Goal: Complete application form: Complete application form

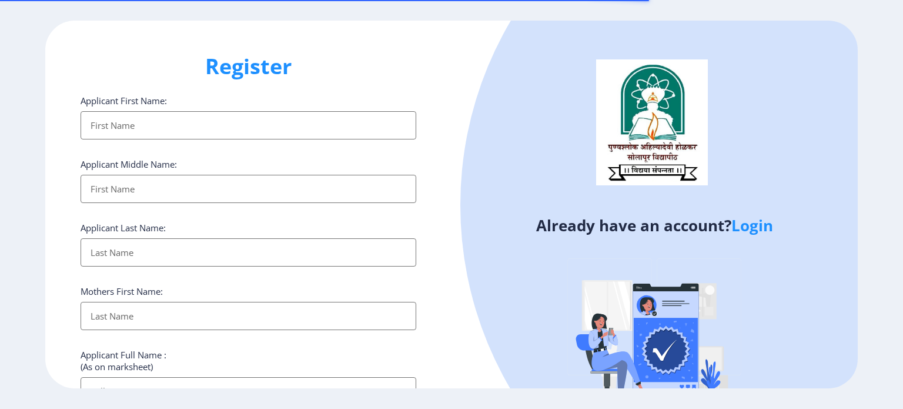
select select
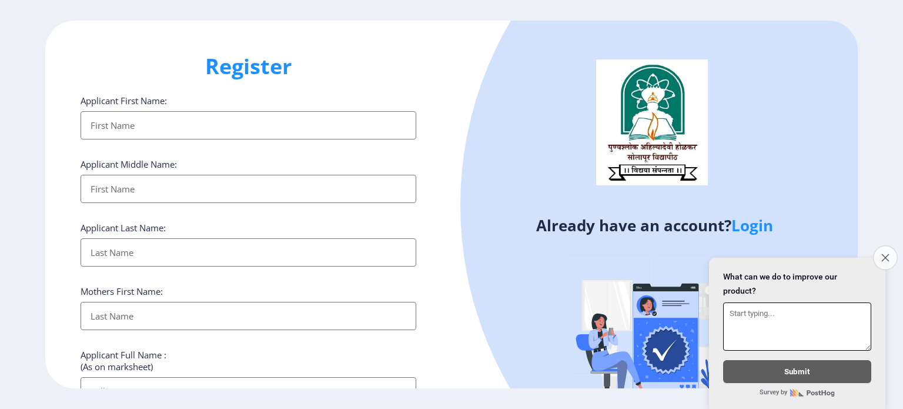
click at [892, 249] on button "Close survey" at bounding box center [885, 257] width 25 height 25
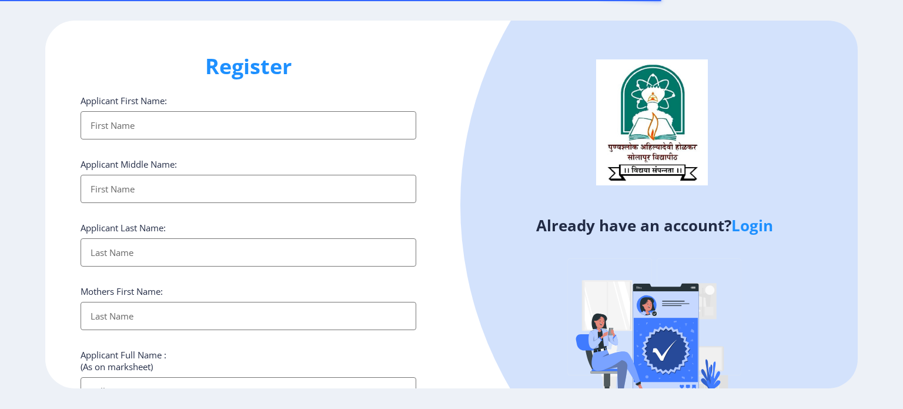
select select
click at [139, 121] on input "Applicant First Name:" at bounding box center [249, 125] width 336 height 28
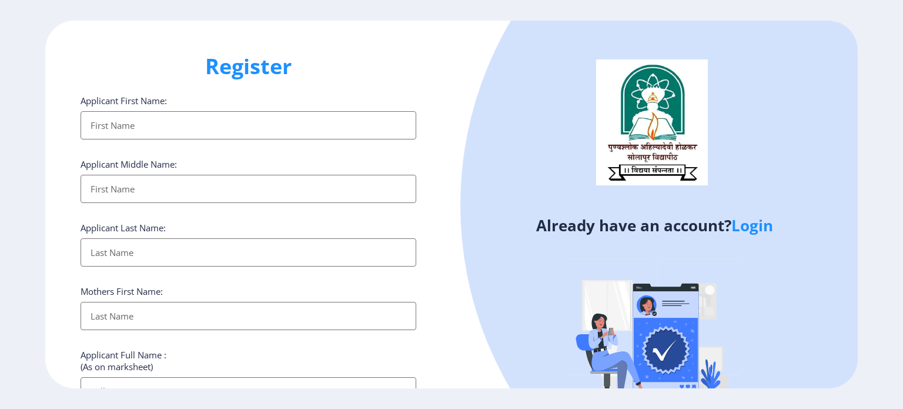
type input "Dhanraj"
type input "Narake"
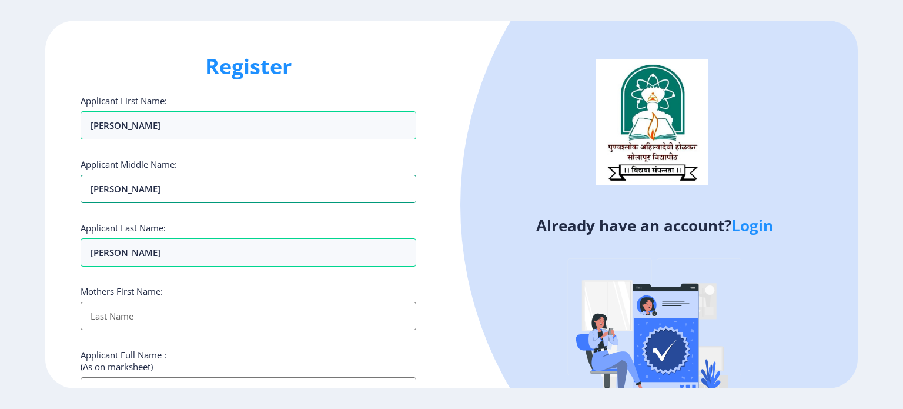
drag, startPoint x: 106, startPoint y: 189, endPoint x: 16, endPoint y: 207, distance: 91.7
click at [16, 207] on ngx-register "Register Applicant First Name: Dhanraj Applicant Middle Name: Dhanraj Applicant…" at bounding box center [451, 205] width 903 height 368
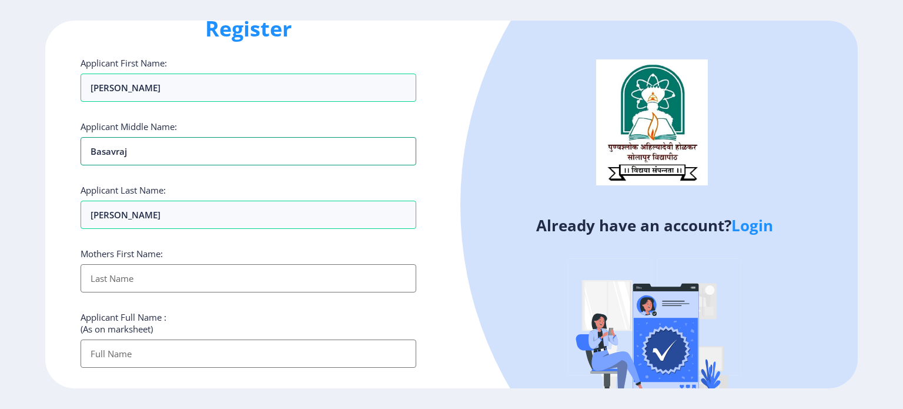
scroll to position [118, 0]
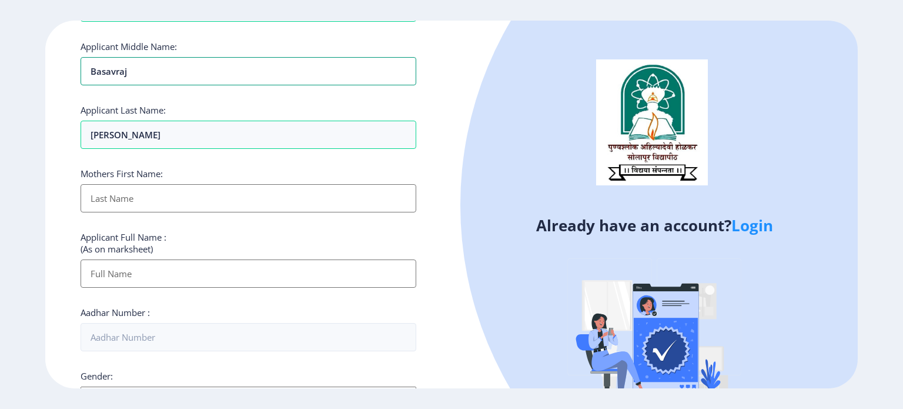
type input "Basavraj"
click at [112, 205] on input "Applicant First Name:" at bounding box center [249, 198] width 336 height 28
type input "Vijayalaxmi"
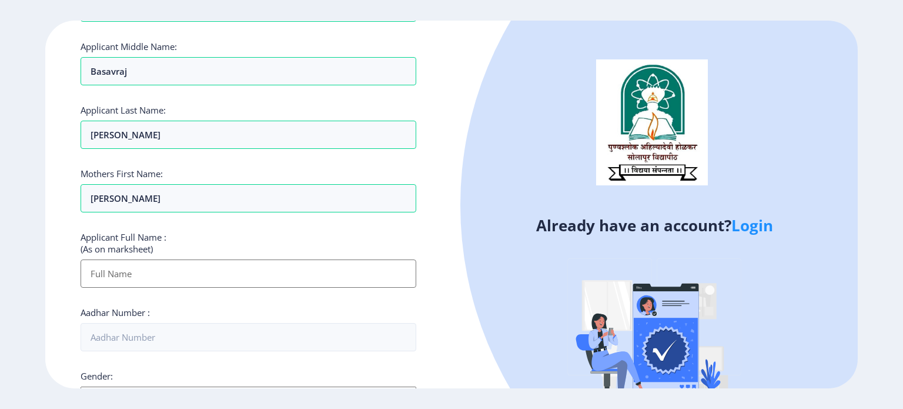
click at [114, 279] on input "Applicant First Name:" at bounding box center [249, 273] width 336 height 28
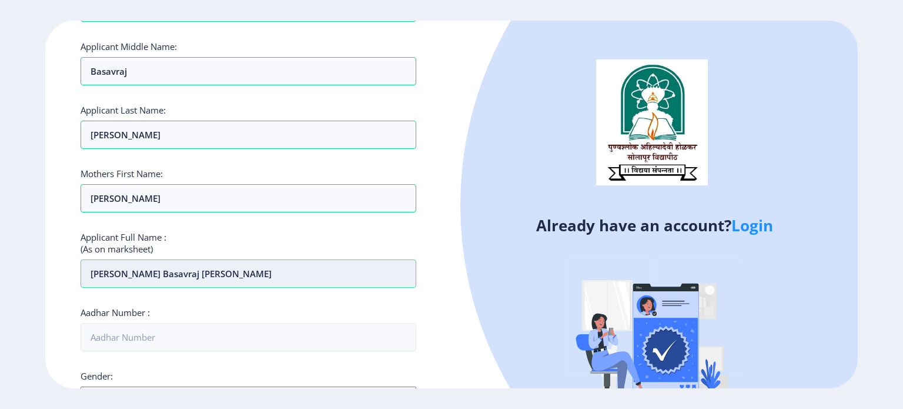
type input "Dhanraj basavraj Narake"
type input "455803177859"
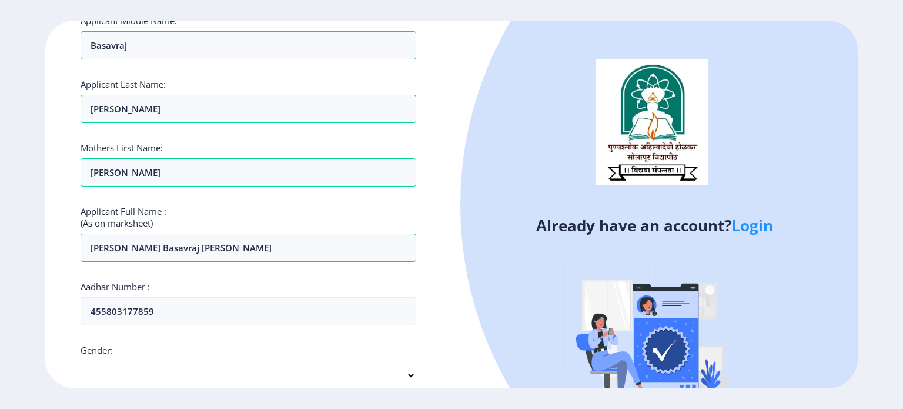
click at [144, 368] on select "Select Gender Male Female Other" at bounding box center [249, 375] width 336 height 29
select select "[DEMOGRAPHIC_DATA]"
click at [81, 361] on select "Select Gender Male Female Other" at bounding box center [249, 375] width 336 height 29
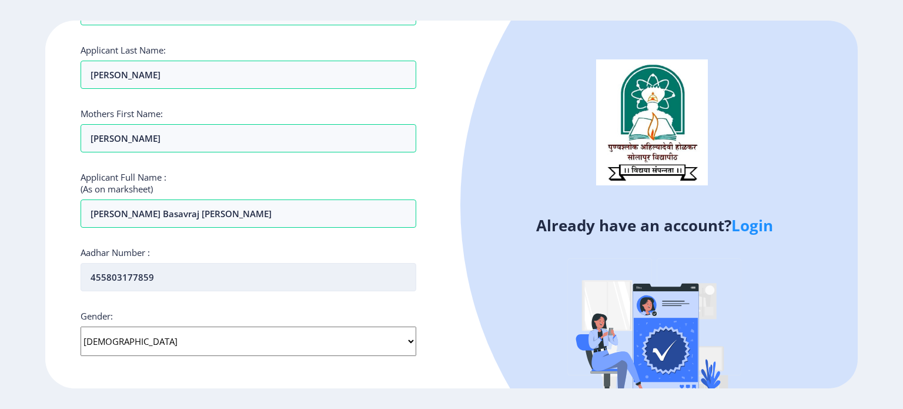
scroll to position [320, 0]
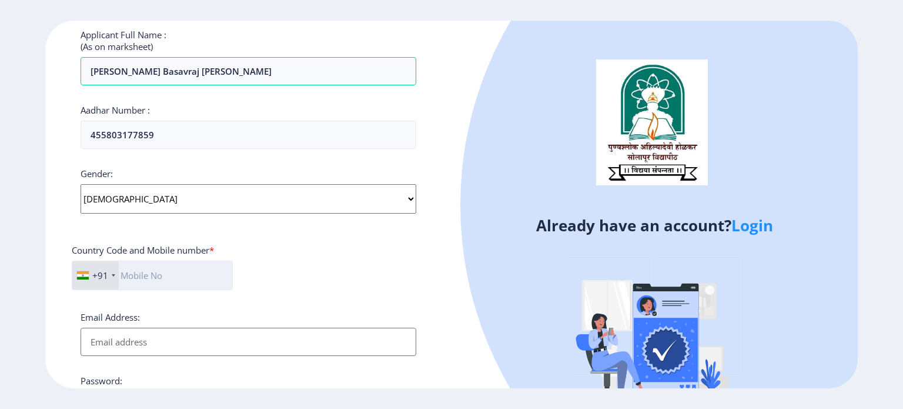
click at [159, 268] on input "text" at bounding box center [152, 275] width 161 height 29
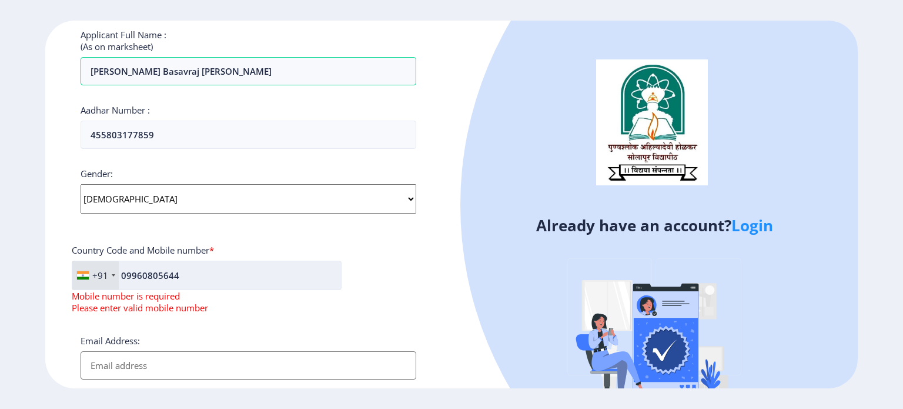
drag, startPoint x: 158, startPoint y: 263, endPoint x: 125, endPoint y: 275, distance: 35.5
click at [156, 263] on input "09960805644" at bounding box center [207, 275] width 270 height 29
click at [127, 273] on input "09960805644" at bounding box center [207, 275] width 270 height 29
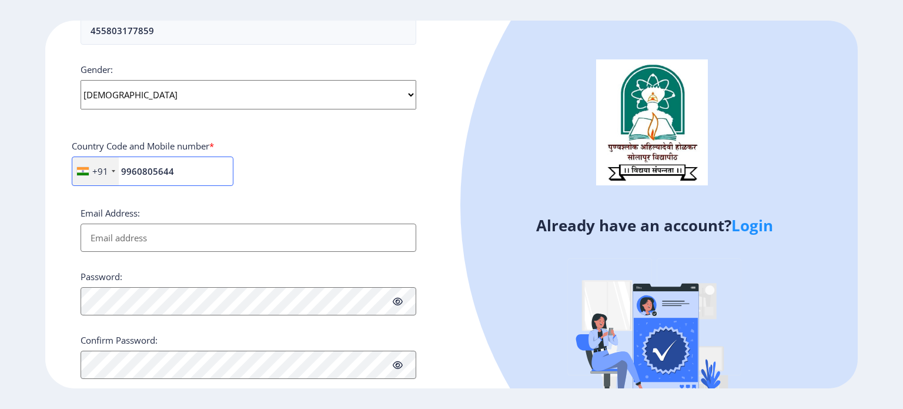
scroll to position [449, 0]
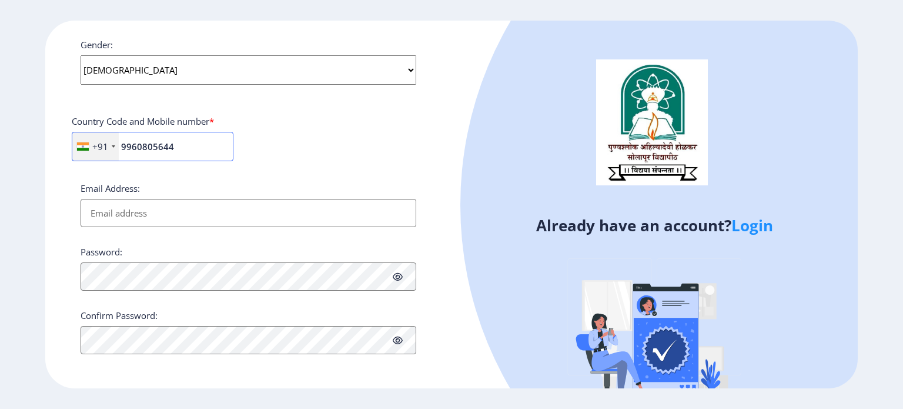
type input "9960805644"
click at [156, 222] on input "Email Address:" at bounding box center [249, 213] width 336 height 28
click at [156, 211] on input "Email Address:" at bounding box center [249, 213] width 336 height 28
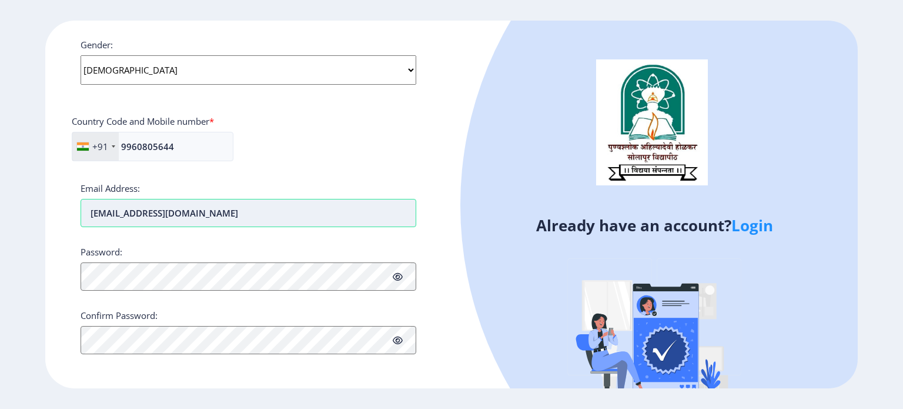
type input "Dhanrajnarake@gmail.com"
click at [398, 272] on icon at bounding box center [398, 276] width 10 height 9
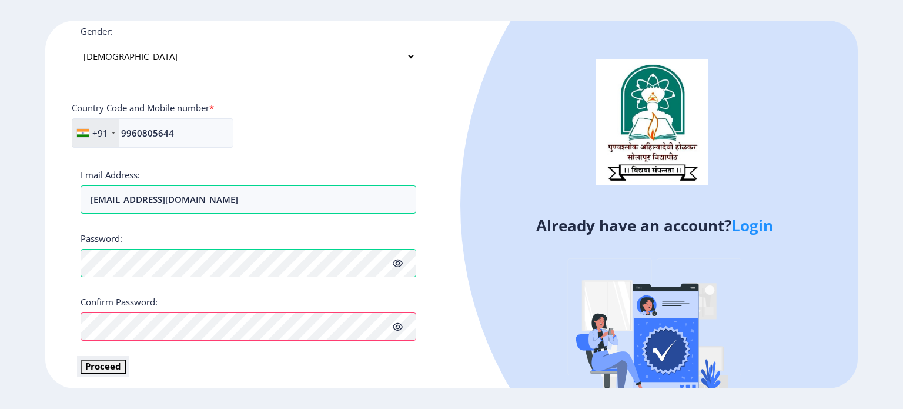
click at [83, 369] on button "Proceed" at bounding box center [103, 366] width 45 height 14
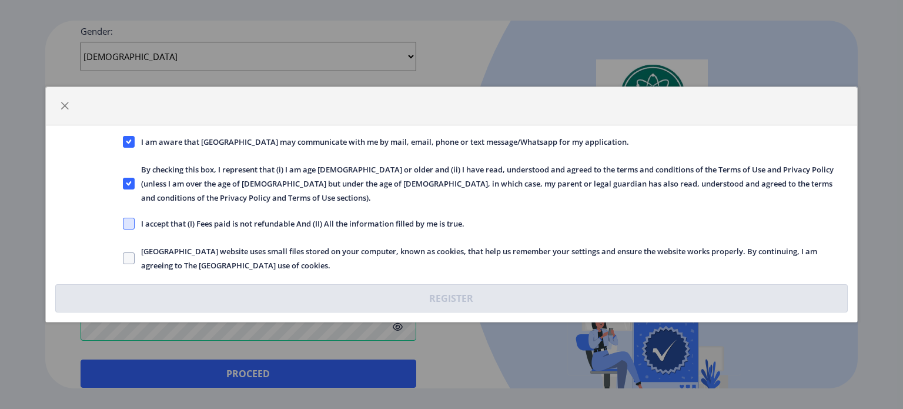
click at [129, 221] on span at bounding box center [129, 224] width 12 height 12
click at [124, 223] on input "I accept that (I) Fees paid is not refundable And (II) All the information fill…" at bounding box center [123, 223] width 1 height 1
checkbox input "true"
click at [124, 252] on span at bounding box center [129, 258] width 12 height 12
click at [124, 258] on input "Solapur University website uses small files stored on your computer, known as c…" at bounding box center [123, 258] width 1 height 1
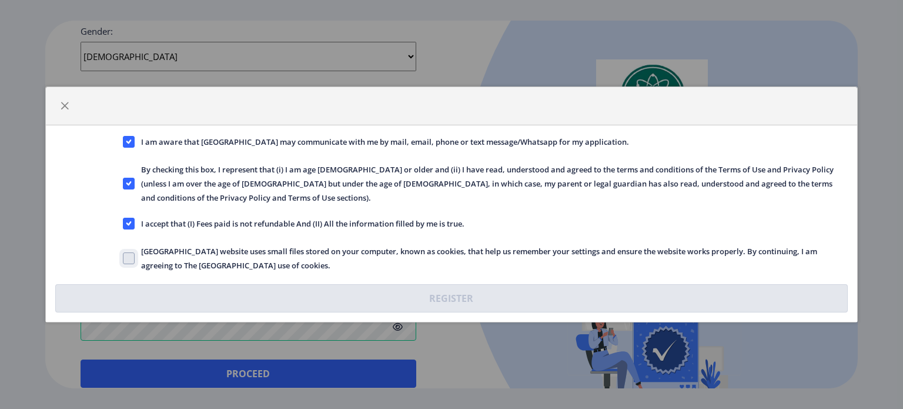
checkbox input "true"
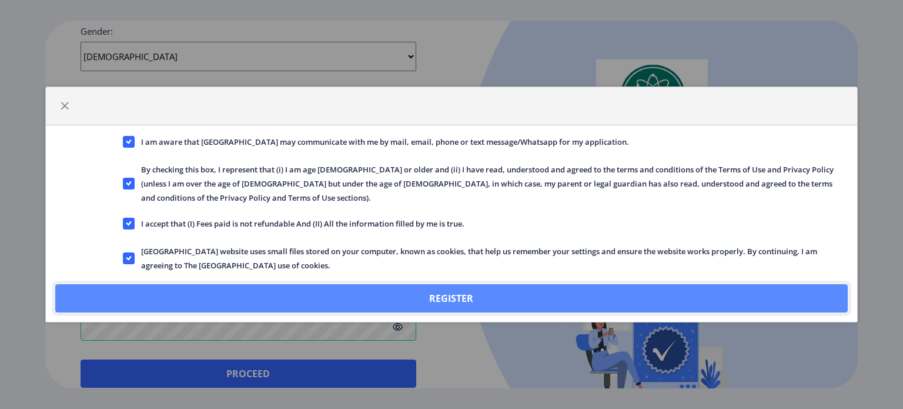
click at [446, 284] on button "Register" at bounding box center [451, 298] width 793 height 28
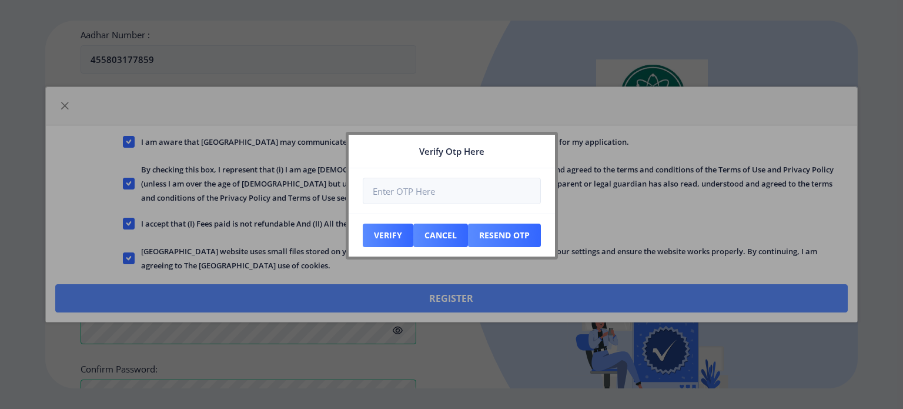
scroll to position [529, 0]
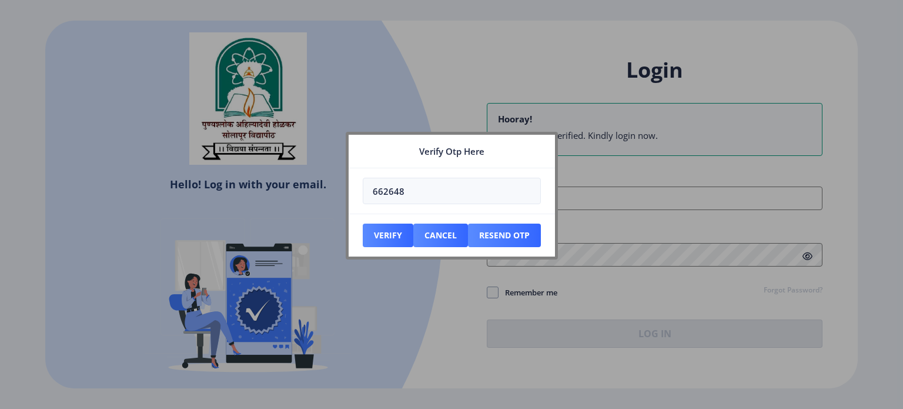
type input "662648"
click at [389, 237] on button "Verify" at bounding box center [388, 235] width 51 height 24
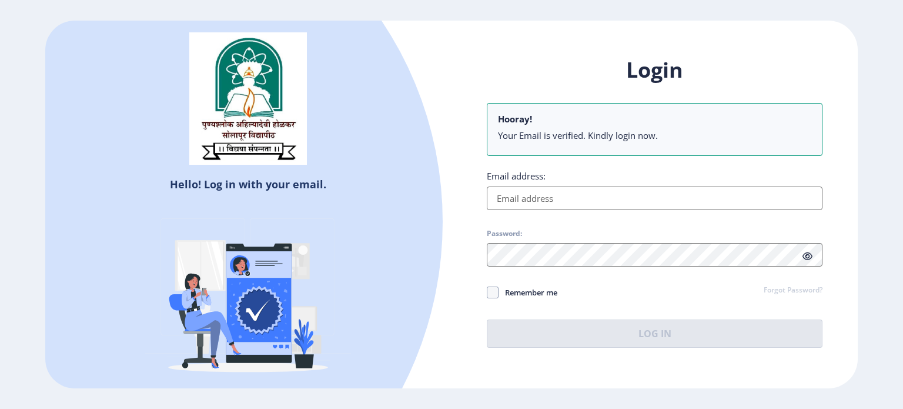
click at [543, 193] on input "Email address:" at bounding box center [655, 198] width 336 height 24
type input "Dhanrajnarake@gmail.com"
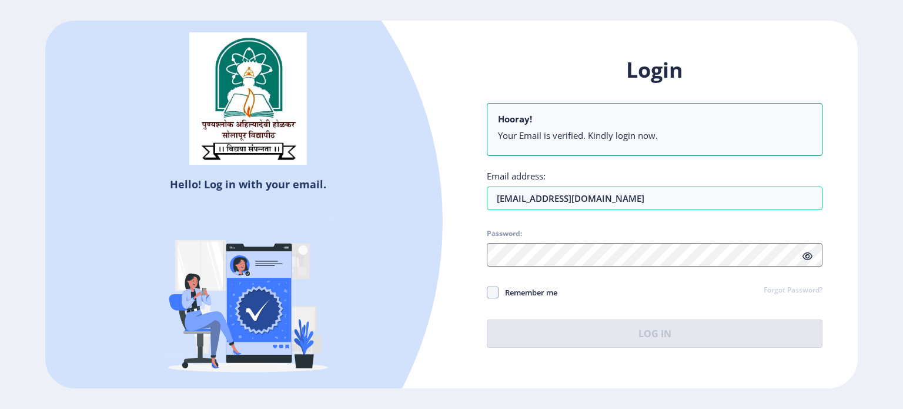
click at [543, 268] on div "Login Hooray! Your Email is verified. Kindly login now. Email address: Dhanrajn…" at bounding box center [655, 202] width 336 height 292
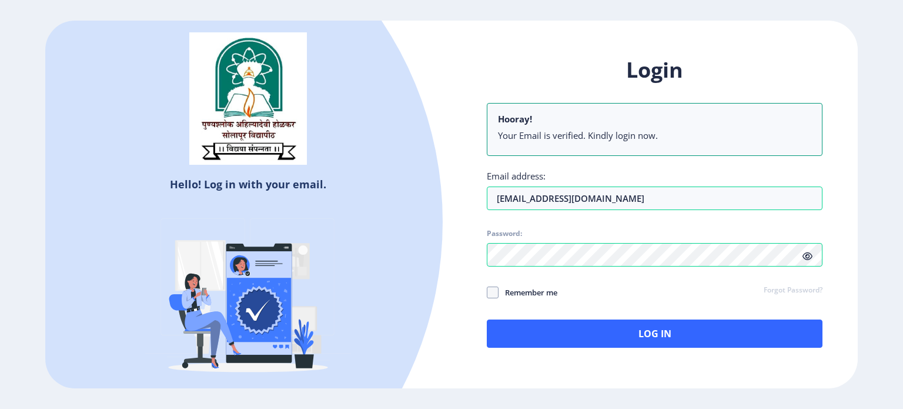
click at [806, 258] on icon at bounding box center [808, 256] width 10 height 9
click at [499, 288] on span "Remember me" at bounding box center [528, 292] width 59 height 14
click at [488, 292] on input "Remember me" at bounding box center [487, 292] width 1 height 1
checkbox input "true"
click at [572, 315] on div "Login Hooray! Your Email is verified. Kindly login now. Email address: Dhanrajn…" at bounding box center [655, 202] width 336 height 292
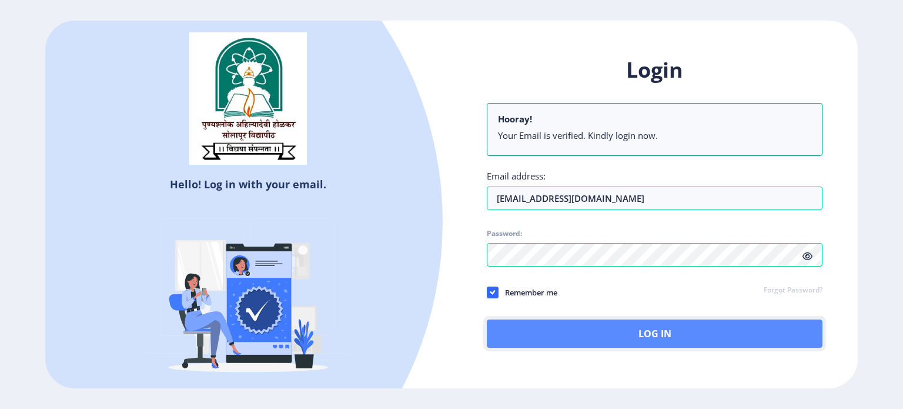
click at [586, 328] on button "Log In" at bounding box center [655, 333] width 336 height 28
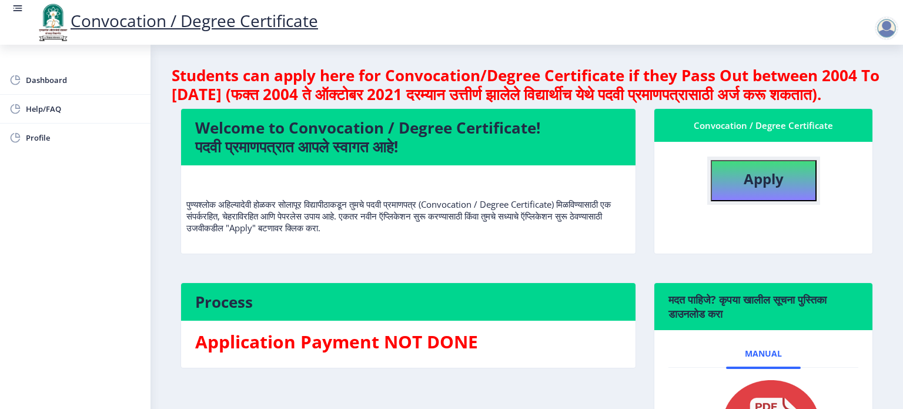
click at [773, 188] on b "Apply" at bounding box center [764, 178] width 40 height 19
select select
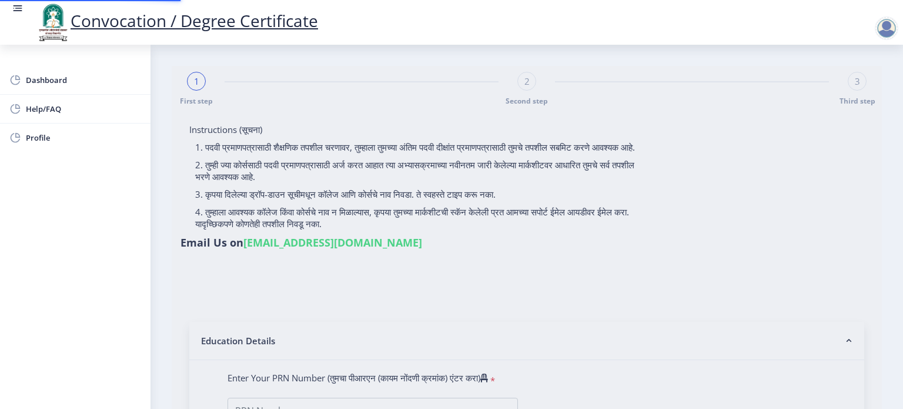
type input "Dhanraj basavraj Narake"
type input "Vijayalaxmi"
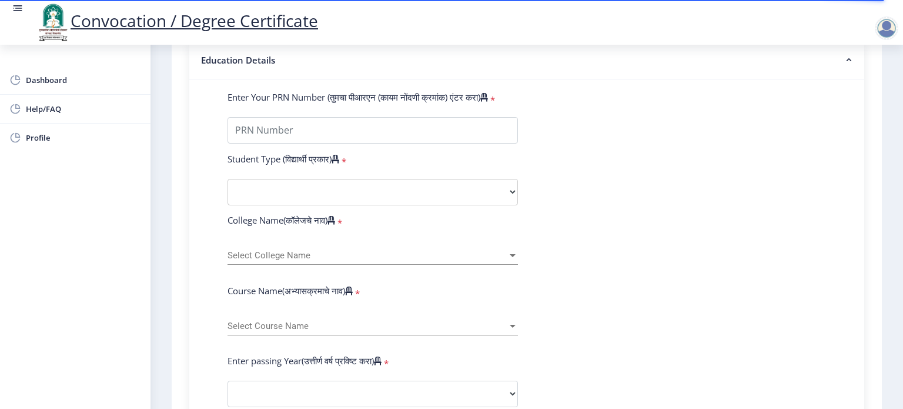
scroll to position [294, 0]
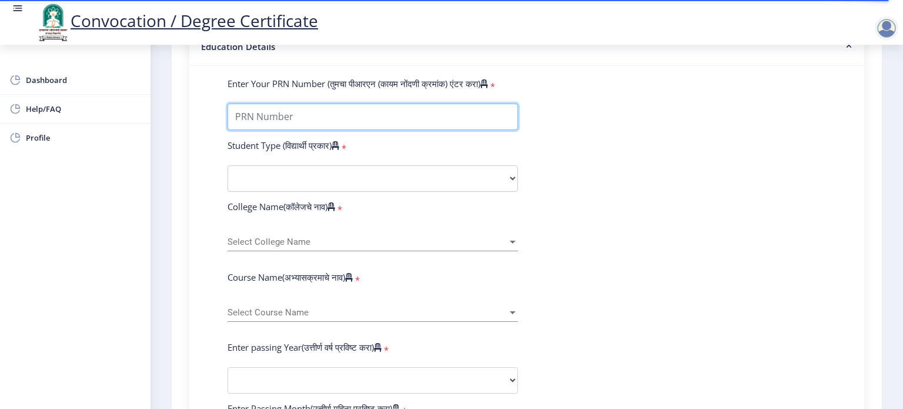
click at [290, 112] on input "Enter Your PRN Number (तुमचा पीआरएन (कायम नोंदणी क्रमांक) एंटर करा)" at bounding box center [373, 117] width 291 height 26
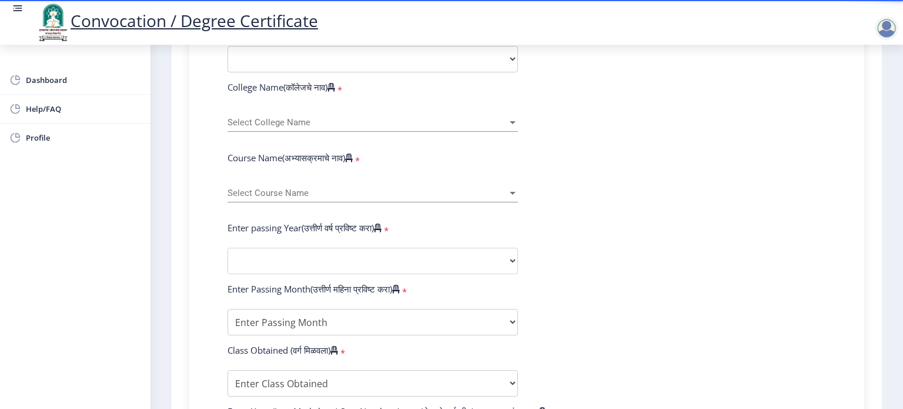
scroll to position [412, 0]
click at [405, 194] on div "Select Course Name Select Course Name" at bounding box center [373, 191] width 291 height 25
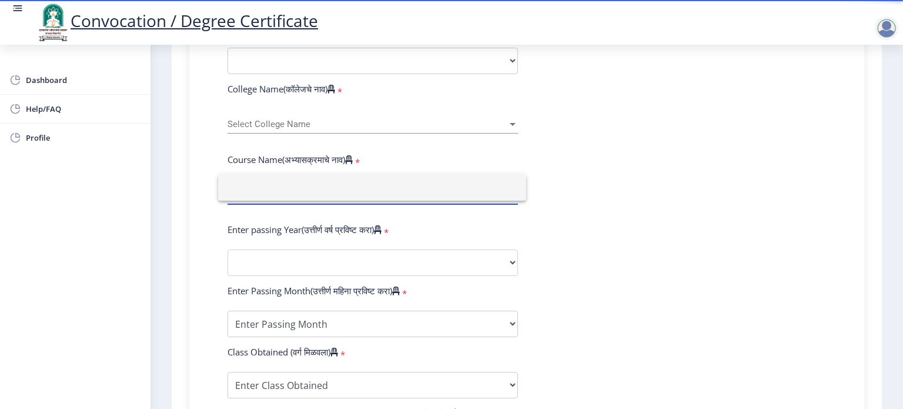
click at [405, 194] on input at bounding box center [372, 187] width 289 height 26
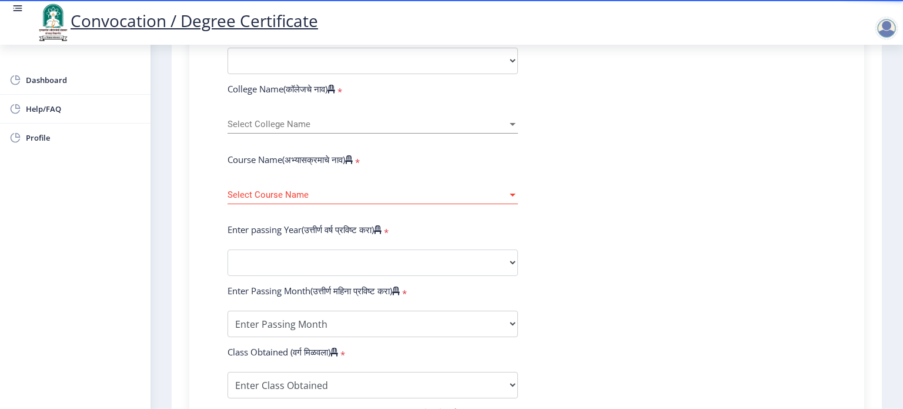
click at [409, 110] on div "Select College Name Select College Name" at bounding box center [373, 121] width 291 height 25
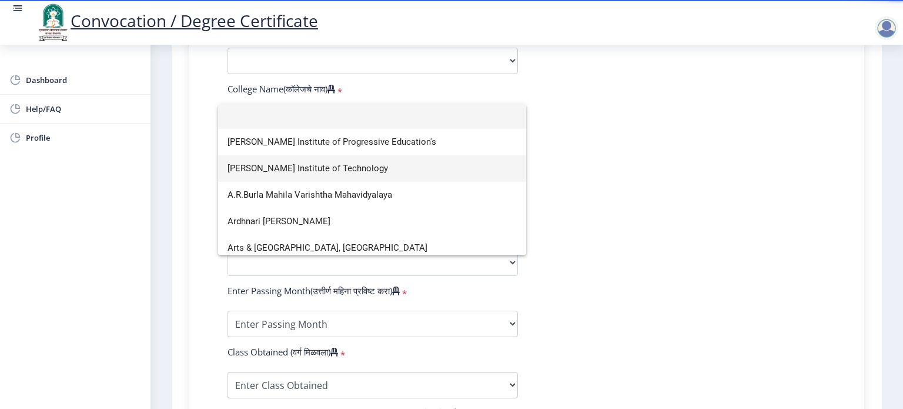
scroll to position [0, 0]
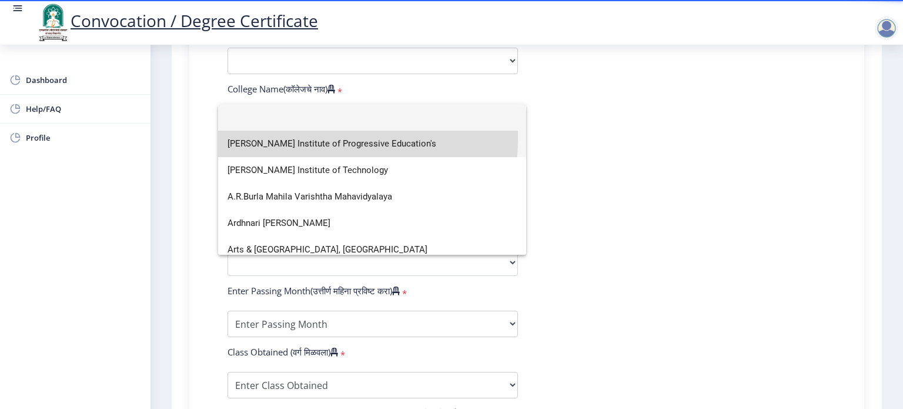
click at [322, 139] on span "Shri Vithal Institute of Progressive Education's" at bounding box center [372, 144] width 289 height 26
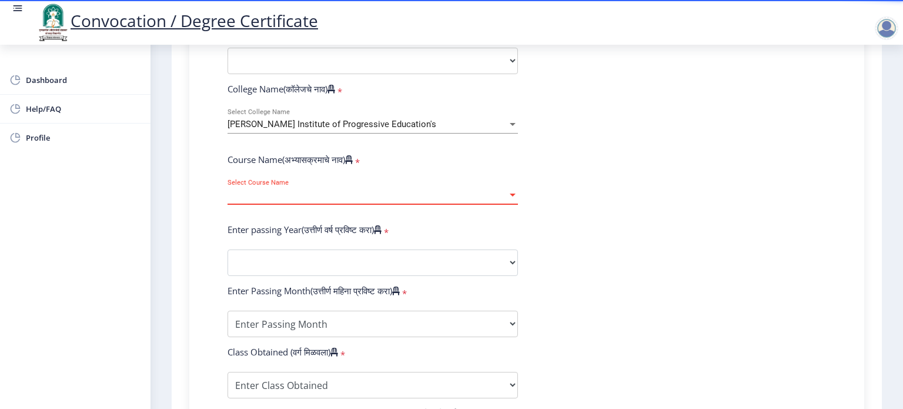
click at [335, 190] on span "Select Course Name" at bounding box center [368, 195] width 280 height 10
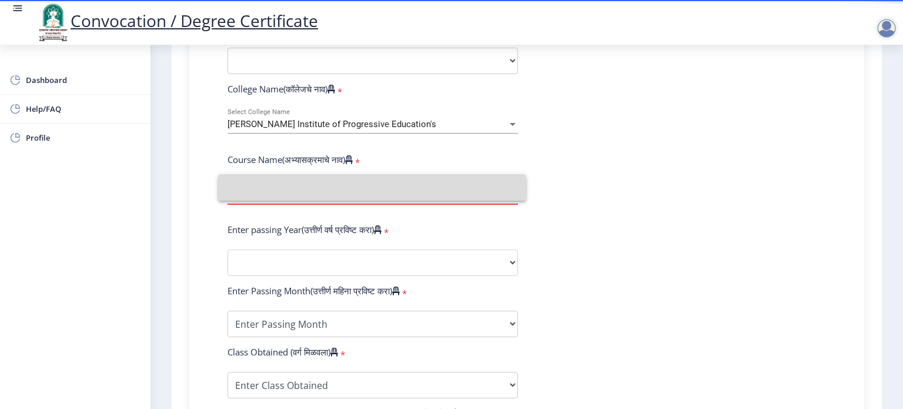
click at [335, 188] on input at bounding box center [372, 187] width 289 height 26
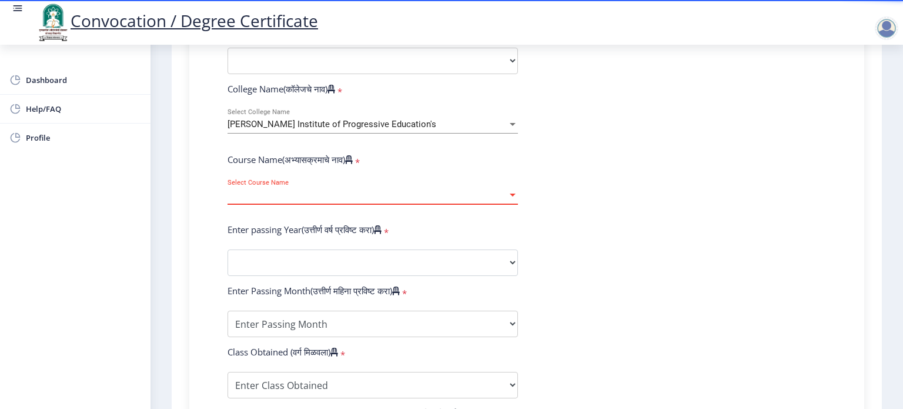
click at [335, 190] on span "Select Course Name" at bounding box center [368, 195] width 280 height 10
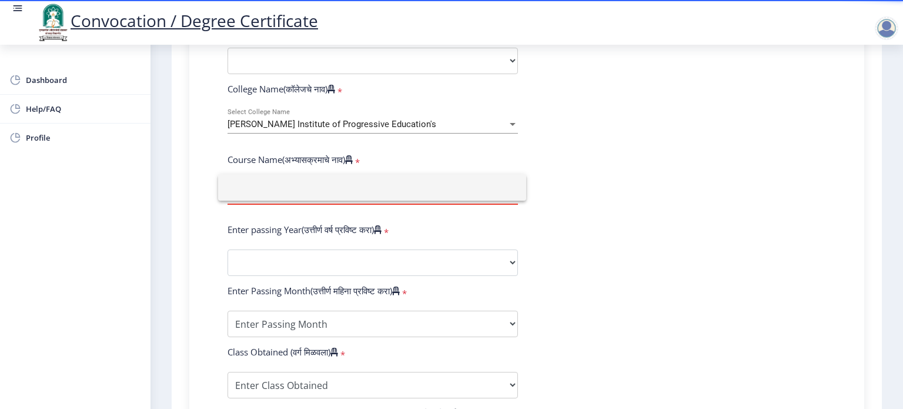
click at [335, 188] on input at bounding box center [372, 187] width 289 height 26
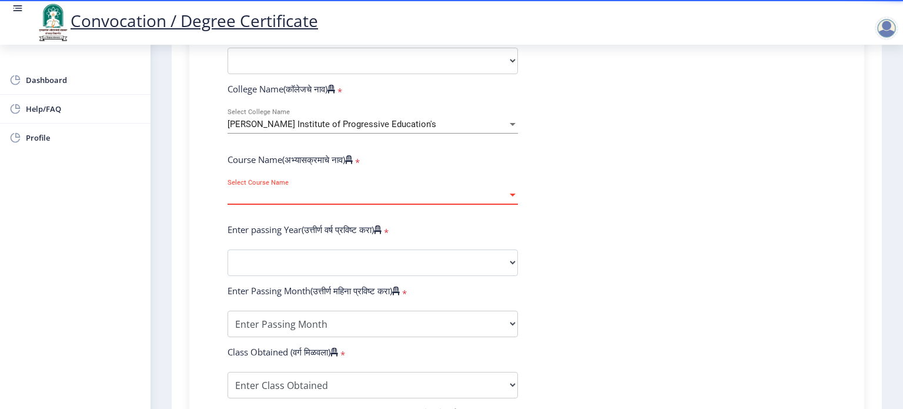
click at [402, 111] on div "Shri Vithal Institute of Progressive Education's Select College Name" at bounding box center [373, 121] width 291 height 25
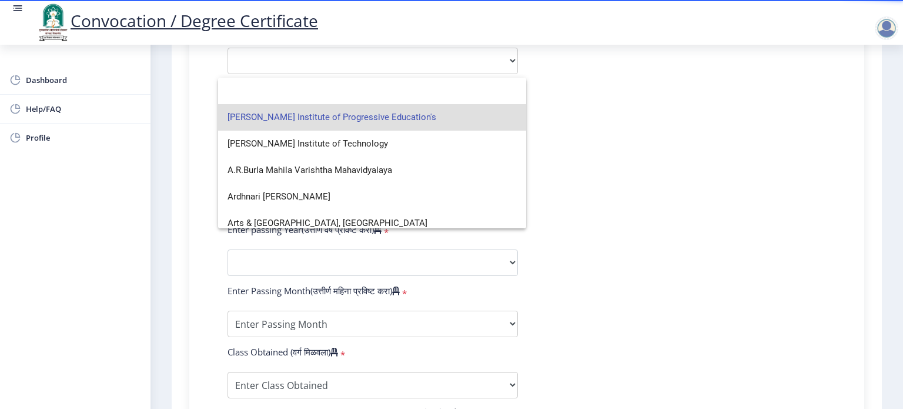
click at [654, 158] on div at bounding box center [451, 204] width 903 height 409
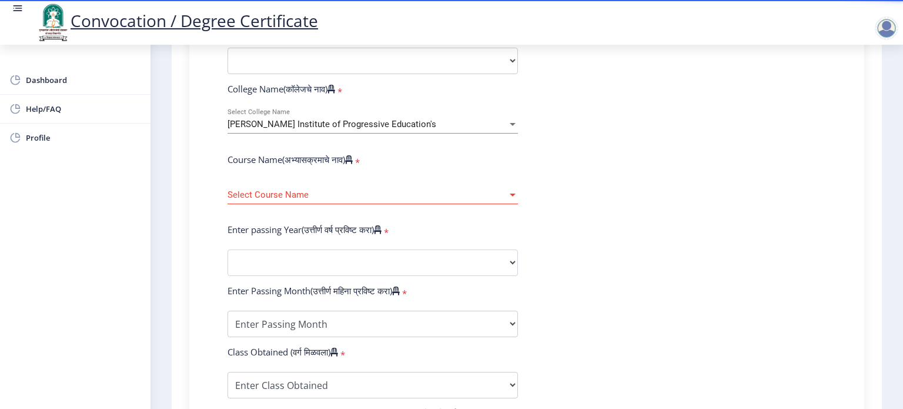
click at [353, 119] on span "Shri Vithal Institute of Progressive Education's" at bounding box center [332, 124] width 209 height 11
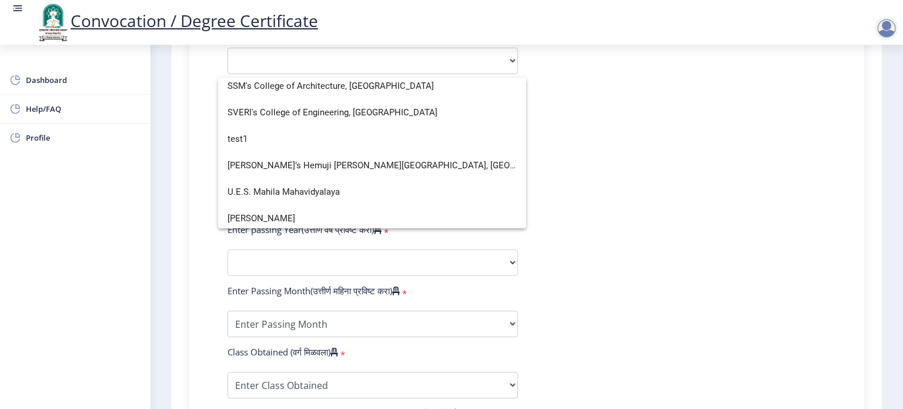
scroll to position [3764, 0]
click at [333, 112] on span "SVERI's College of Engineering, Pandharpur" at bounding box center [372, 111] width 289 height 26
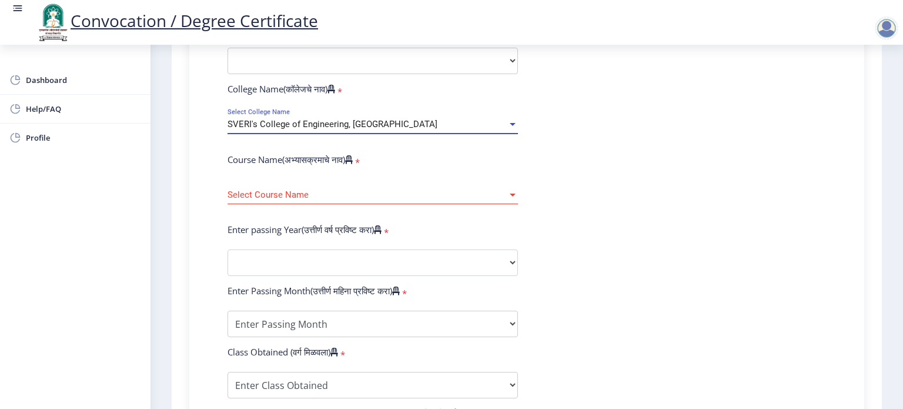
click at [483, 190] on span "Select Course Name" at bounding box center [368, 195] width 280 height 10
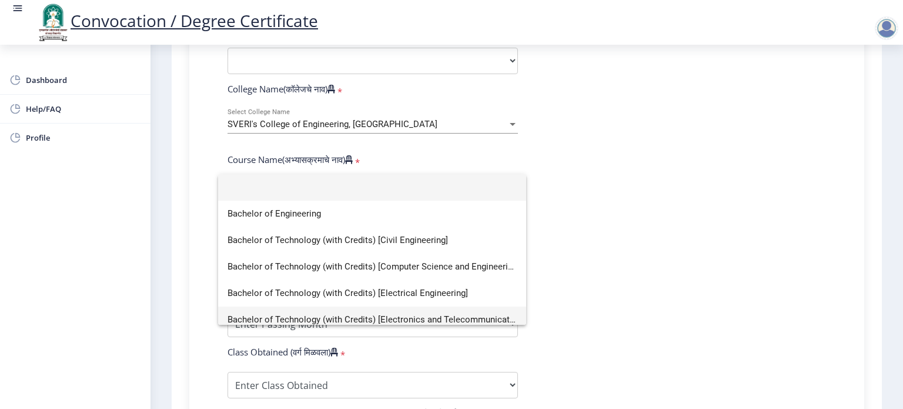
click at [421, 313] on span "Bachelor of Technology (with Credits) [Electronics and Telecommunication Engine…" at bounding box center [372, 319] width 289 height 26
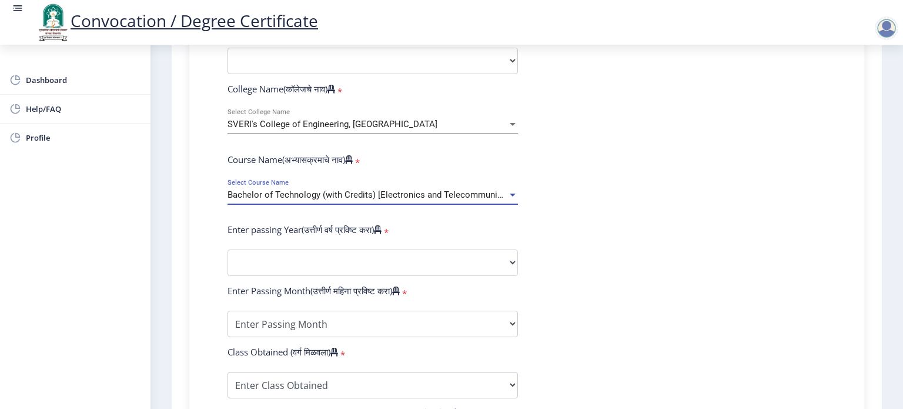
scroll to position [8, 0]
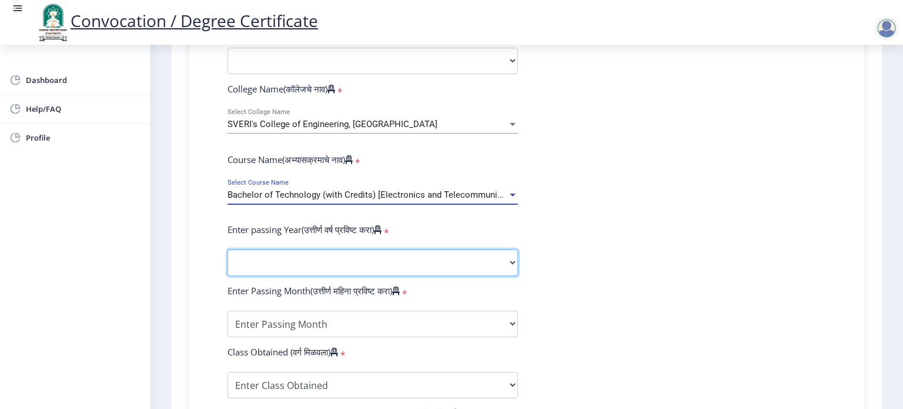
click at [446, 255] on select "2025 2024 2023 2022 2021 2020 2019 2018 2017 2016 2015 2014 2013 2012 2011 2010…" at bounding box center [373, 262] width 291 height 26
select select "2016"
click at [228, 249] on select "2025 2024 2023 2022 2021 2020 2019 2018 2017 2016 2015 2014 2013 2012 2011 2010…" at bounding box center [373, 262] width 291 height 26
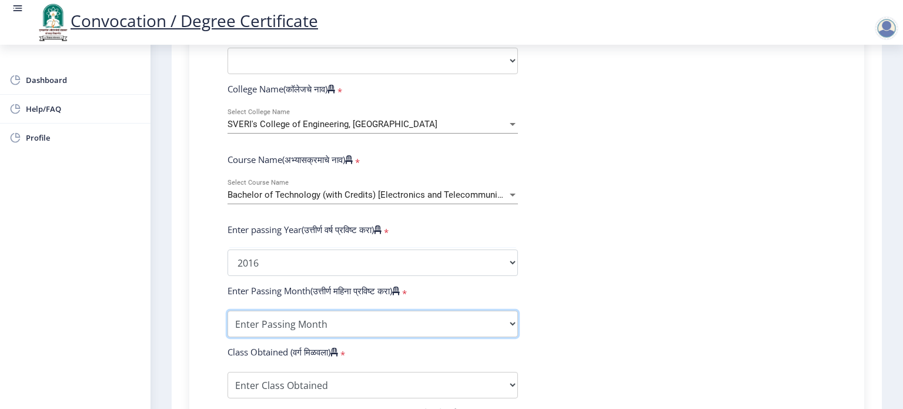
click at [399, 316] on select "Enter Passing Month March April May October November December" at bounding box center [373, 324] width 291 height 26
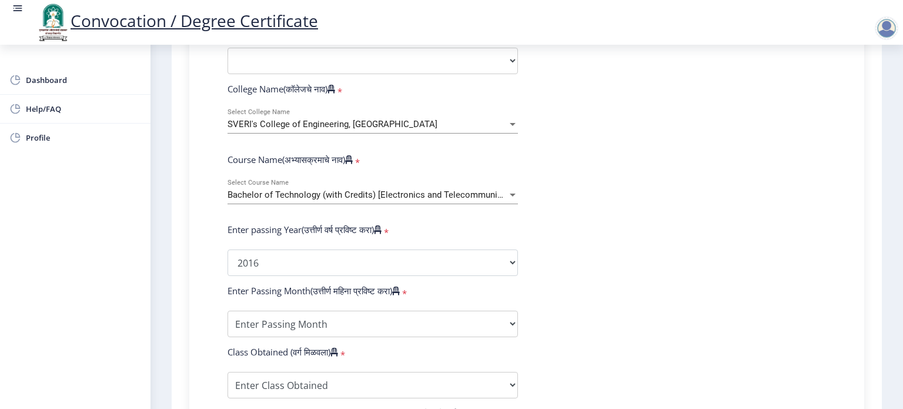
click at [600, 298] on form "Enter Your PRN Number (तुमचा पीआरएन (कायम नोंदणी क्रमांक) एंटर करा) * Student T…" at bounding box center [527, 271] width 616 height 623
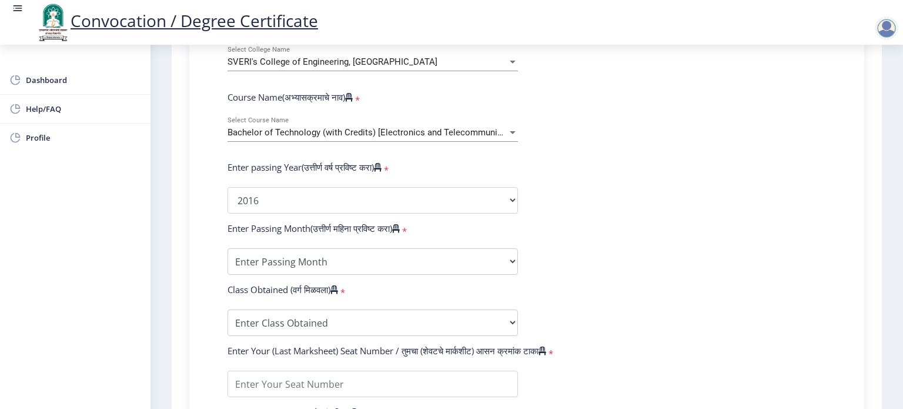
scroll to position [470, 0]
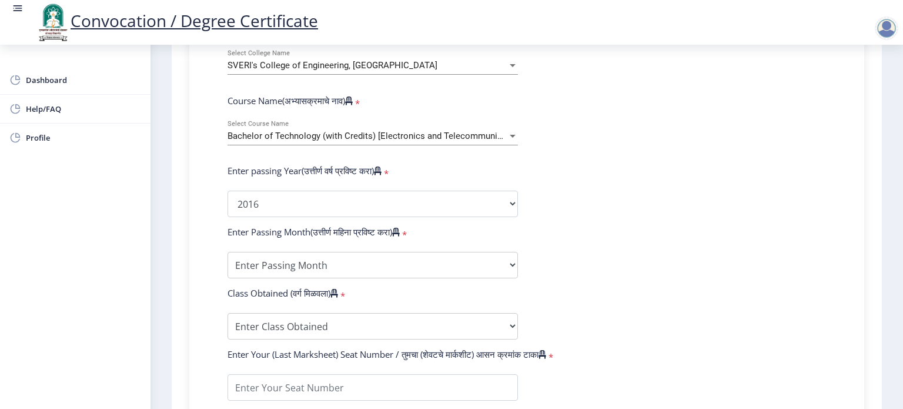
click at [502, 131] on span "Bachelor of Technology (with Credits) [Electronics and Telecommunication Engine…" at bounding box center [400, 136] width 345 height 11
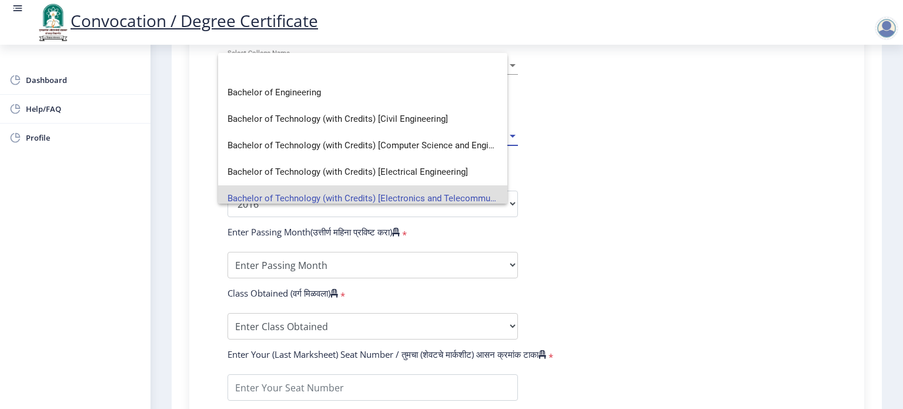
scroll to position [0, 0]
click at [640, 183] on div at bounding box center [451, 204] width 903 height 409
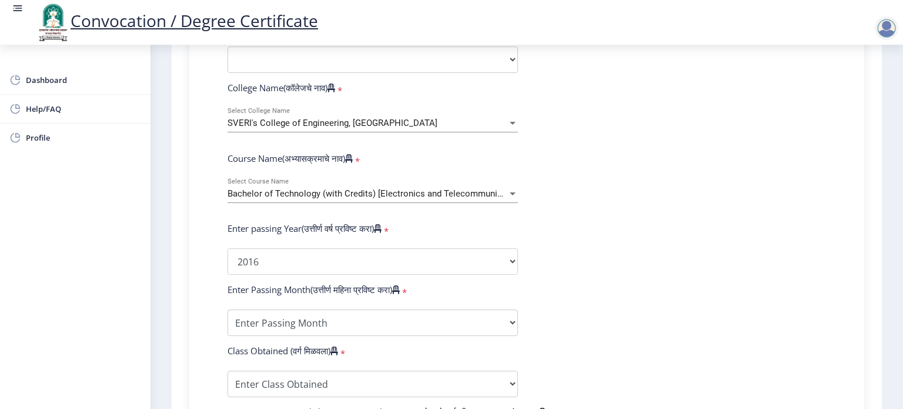
scroll to position [412, 0]
click at [508, 190] on div at bounding box center [513, 195] width 11 height 10
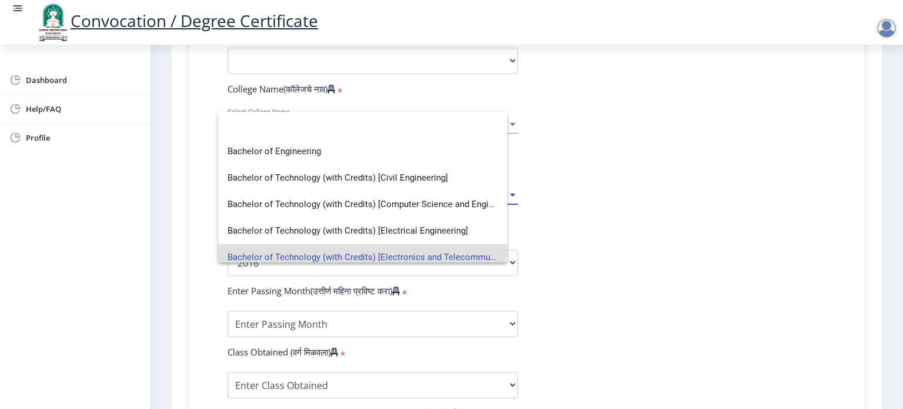
scroll to position [0, 0]
click at [647, 169] on div at bounding box center [451, 204] width 903 height 409
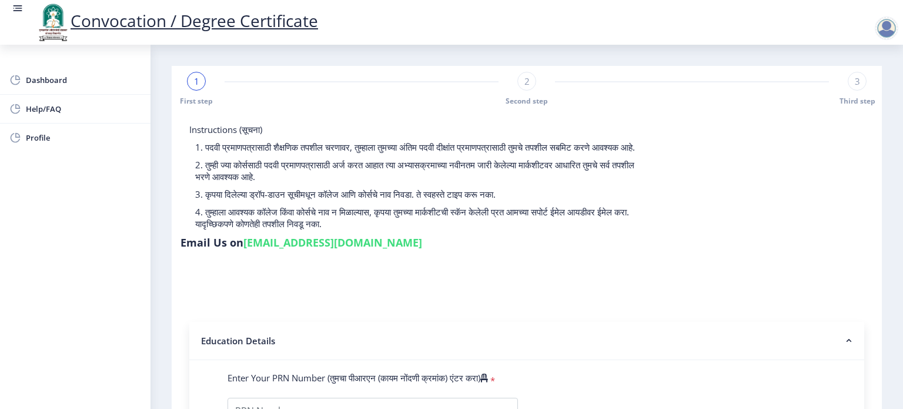
click at [882, 23] on div at bounding box center [887, 28] width 24 height 24
click at [856, 101] on link "Log out" at bounding box center [856, 92] width 94 height 28
